Goal: Transaction & Acquisition: Download file/media

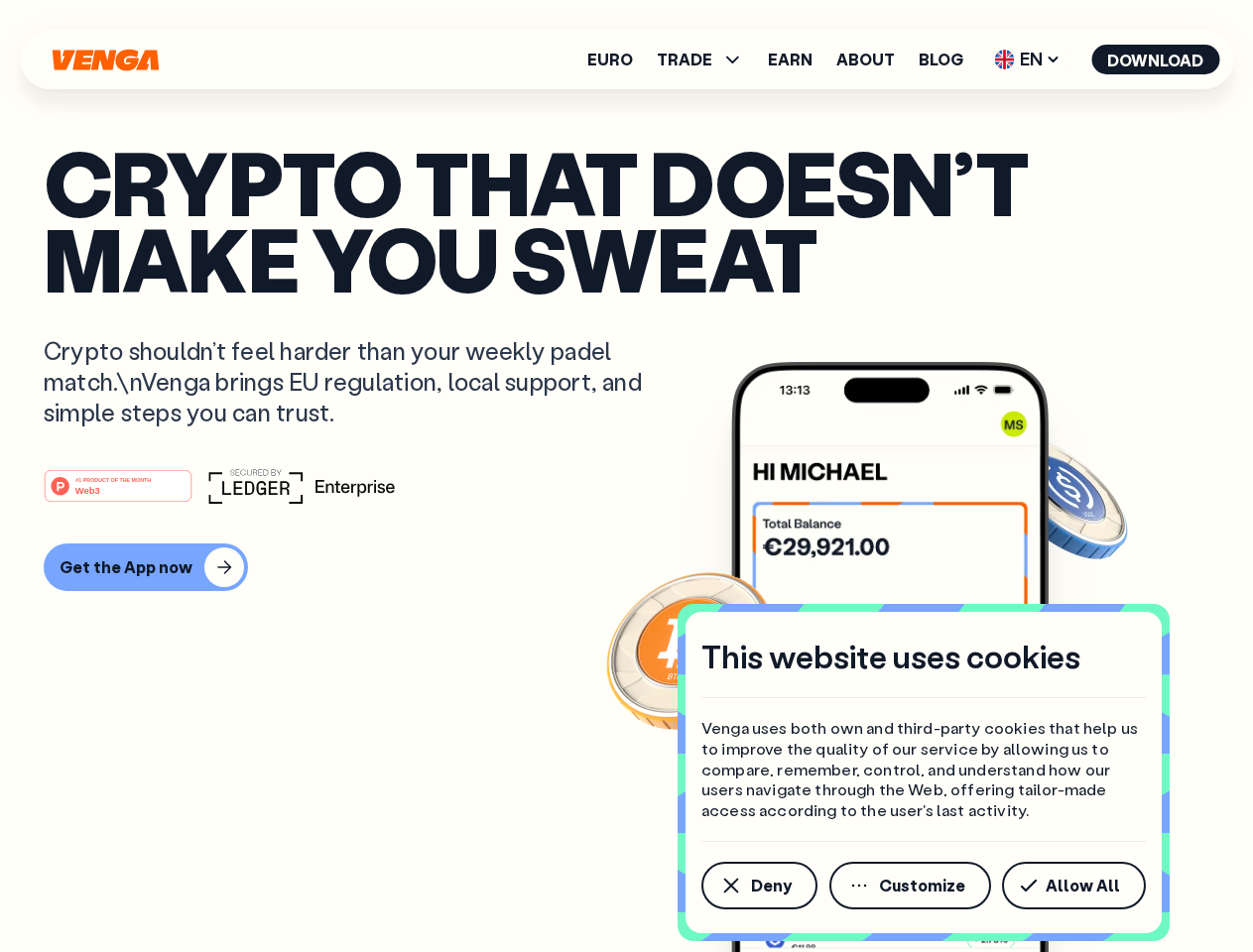
click at [626, 476] on div "#1 PRODUCT OF THE MONTH Web3" at bounding box center [626, 486] width 1166 height 36
click at [758, 886] on span "Deny" at bounding box center [771, 886] width 41 height 16
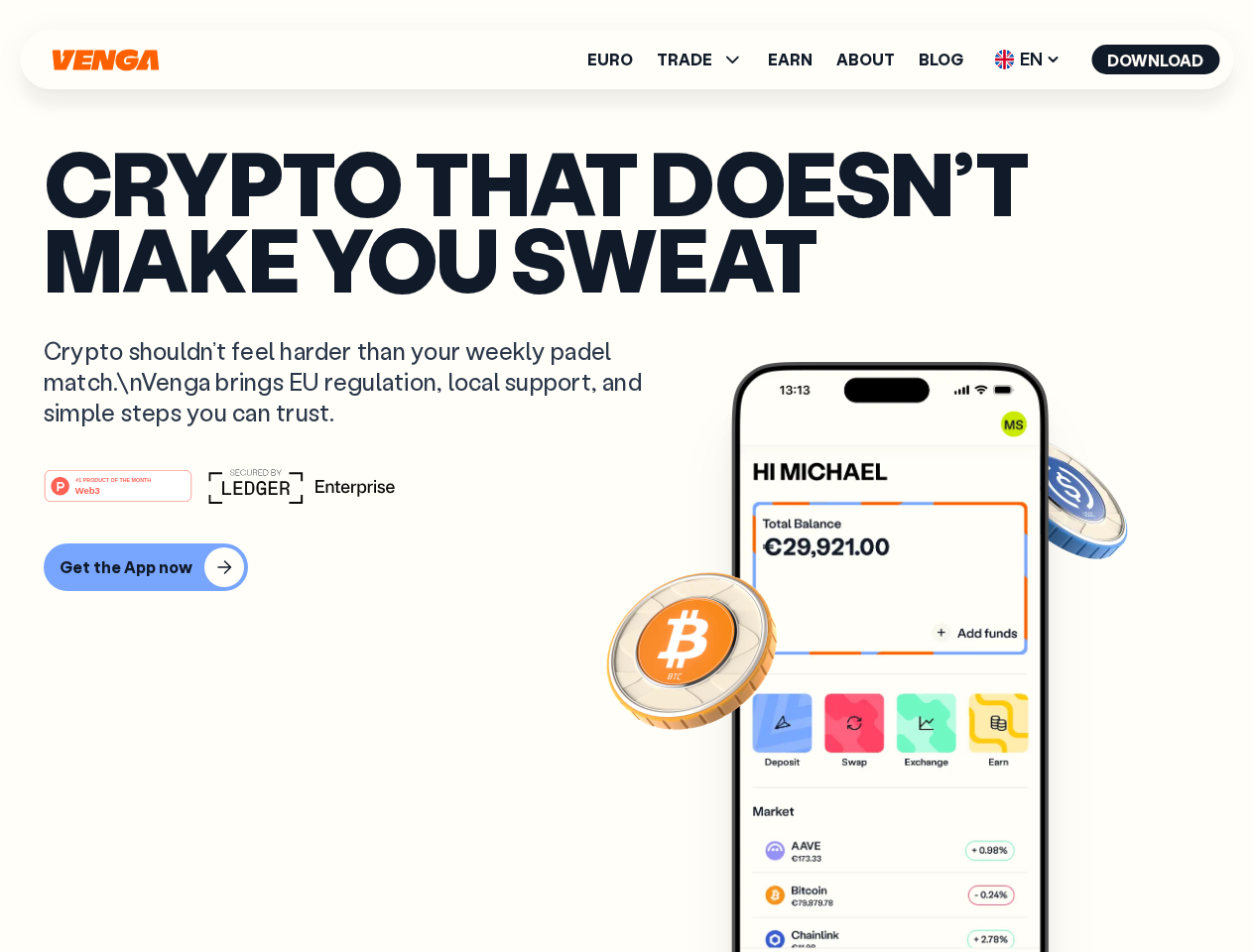
click at [911, 886] on img at bounding box center [890, 693] width 318 height 664
click at [1077, 886] on article "Crypto that doesn’t make you sweat Crypto shouldn’t feel harder than your weekl…" at bounding box center [626, 515] width 1166 height 744
click at [706, 60] on span "TRADE" at bounding box center [684, 60] width 56 height 16
click at [1028, 60] on span "EN" at bounding box center [1027, 60] width 80 height 32
click at [1156, 60] on button "Download" at bounding box center [1155, 60] width 128 height 30
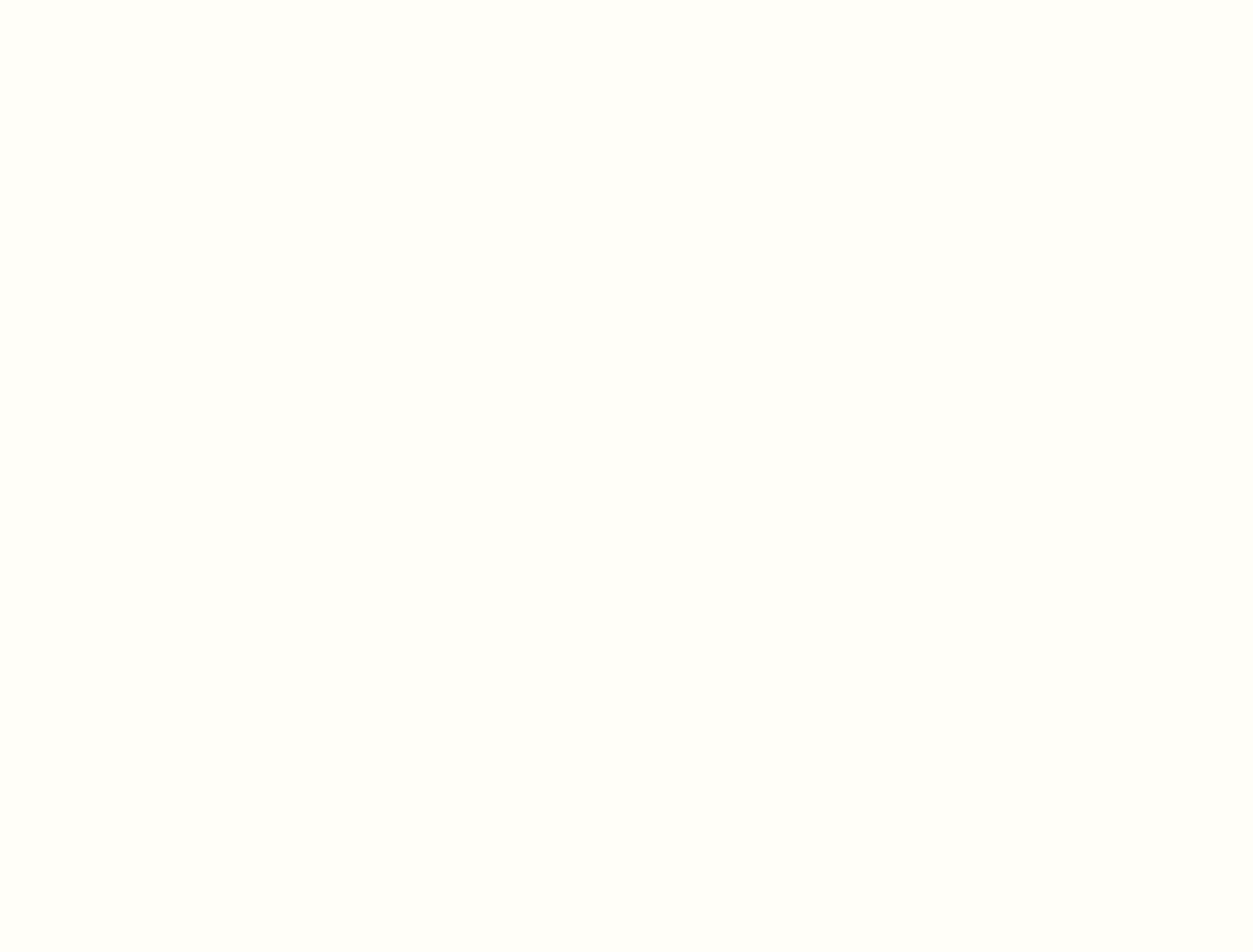
click at [626, 0] on html "This website uses cookies Venga uses both own and third-party cookies that help…" at bounding box center [626, 0] width 1253 height 0
click at [143, 0] on html "This website uses cookies Venga uses both own and third-party cookies that help…" at bounding box center [626, 0] width 1253 height 0
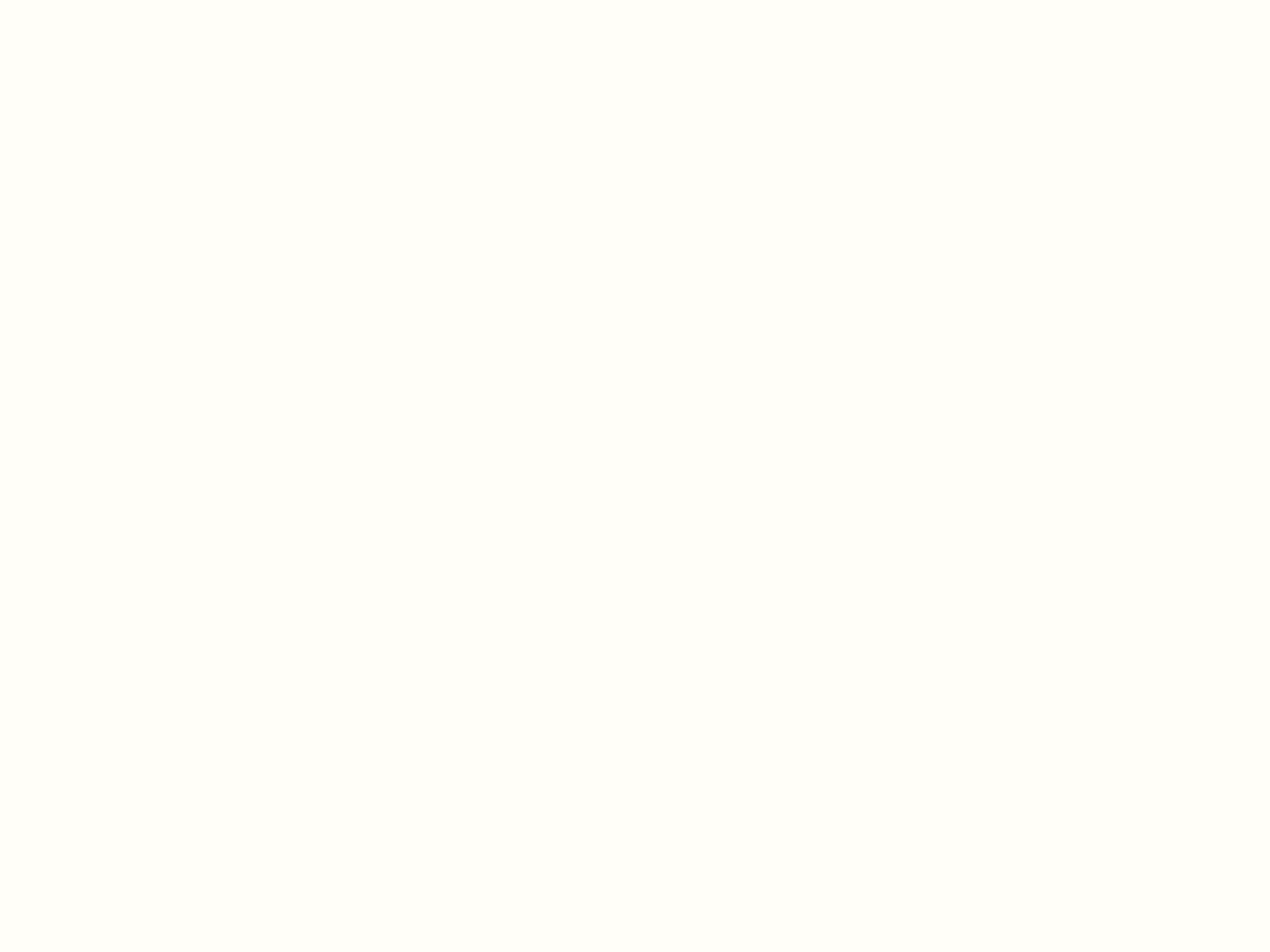
click at [121, 0] on html "This website uses cookies Venga uses both own and third-party cookies that help…" at bounding box center [635, 0] width 1270 height 0
